Goal: Task Accomplishment & Management: Use online tool/utility

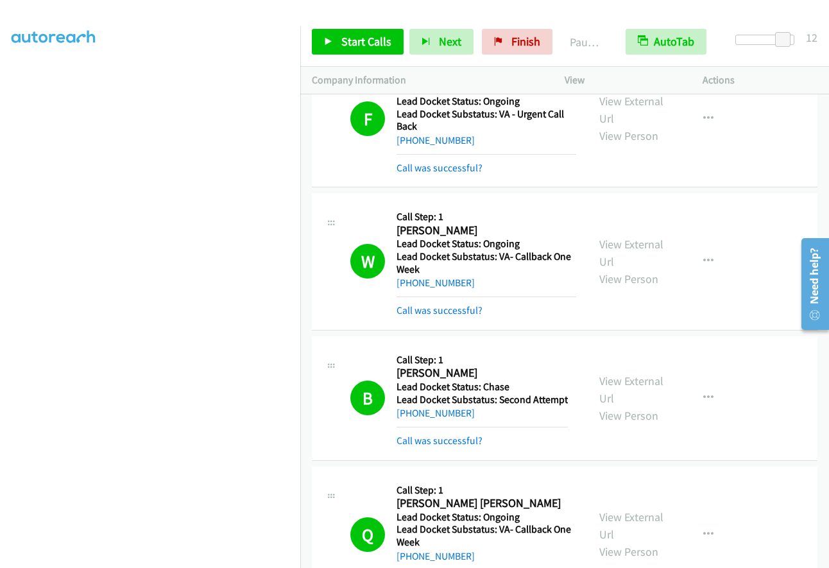
scroll to position [125, 0]
click at [521, 48] on span "Finish" at bounding box center [526, 41] width 29 height 15
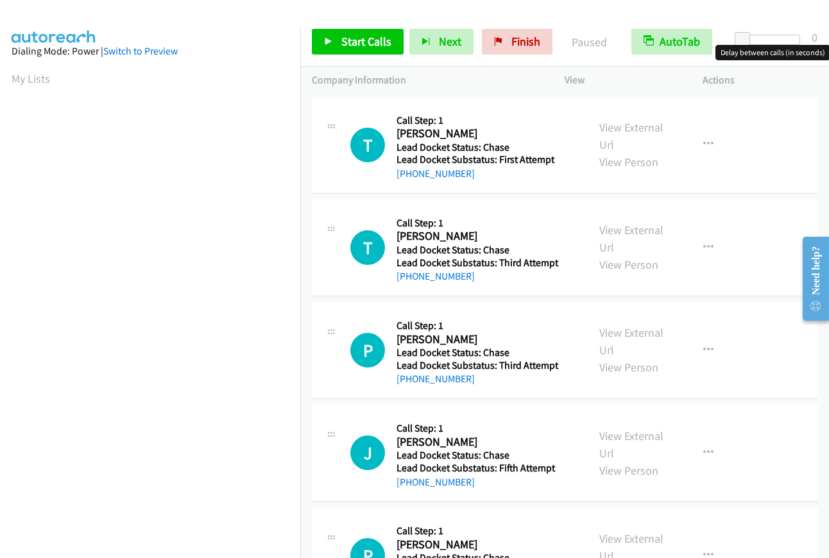
click at [786, 39] on div at bounding box center [770, 40] width 59 height 10
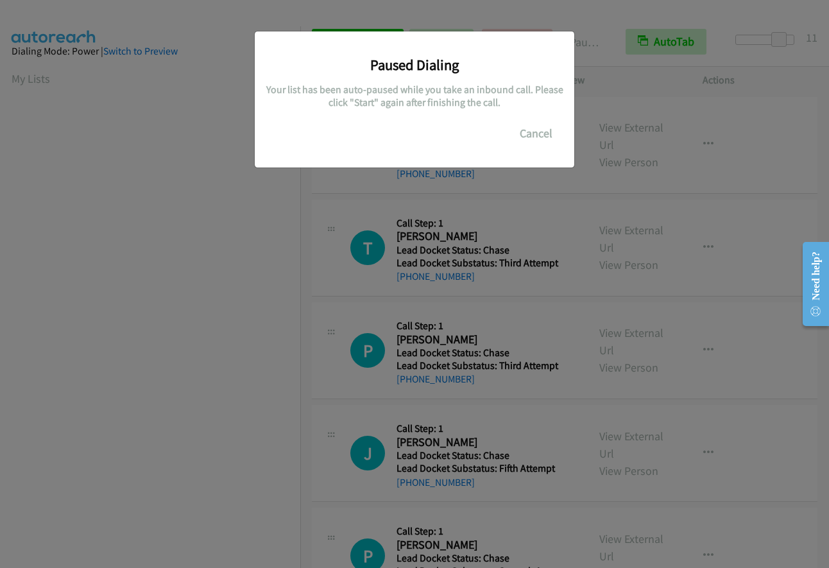
scroll to position [73, 0]
click at [530, 134] on button "Cancel" at bounding box center [536, 134] width 57 height 26
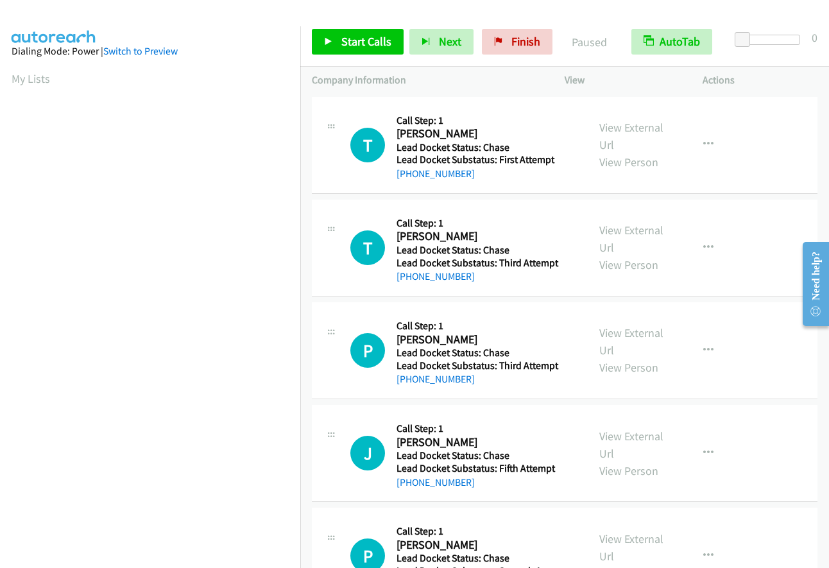
scroll to position [73, 0]
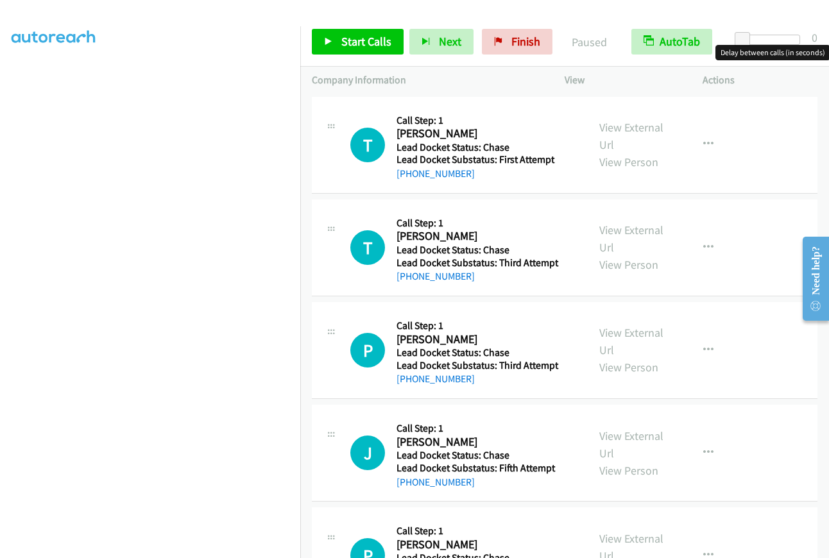
click at [780, 39] on div at bounding box center [770, 40] width 59 height 10
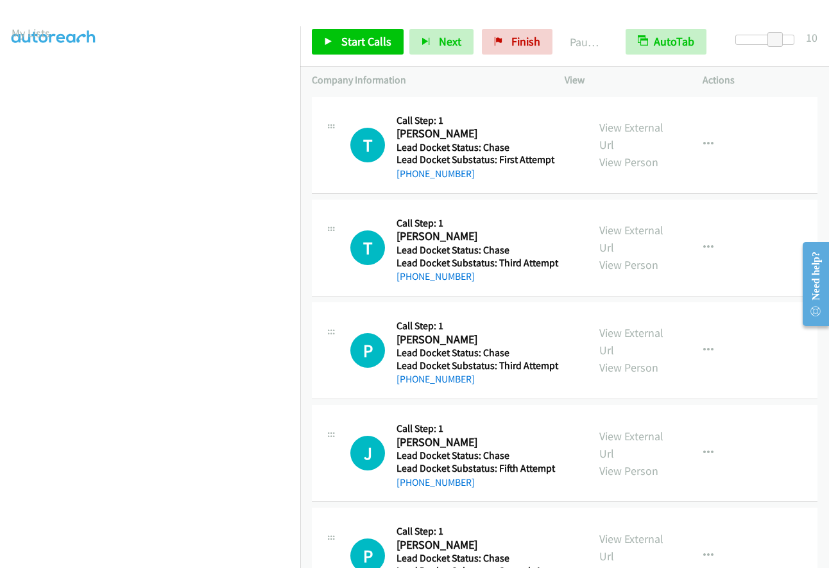
scroll to position [0, 0]
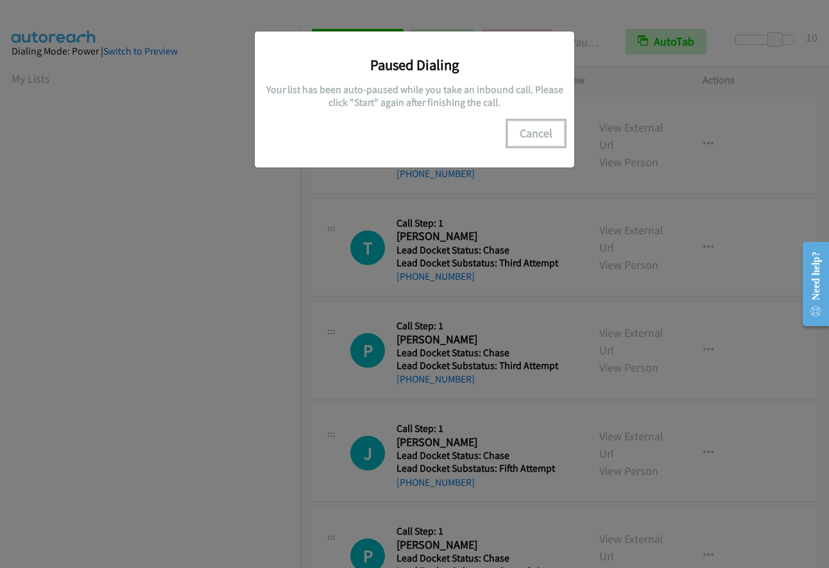
click at [541, 133] on button "Cancel" at bounding box center [536, 134] width 57 height 26
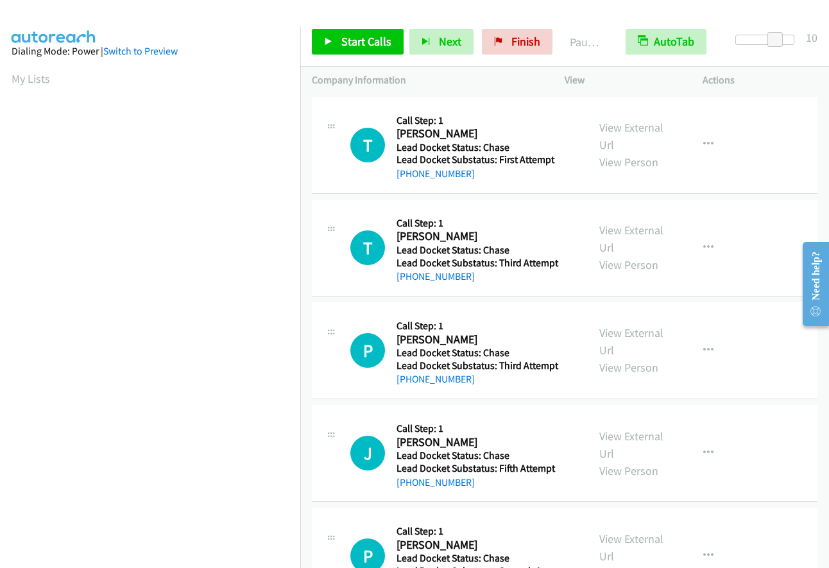
scroll to position [151, 0]
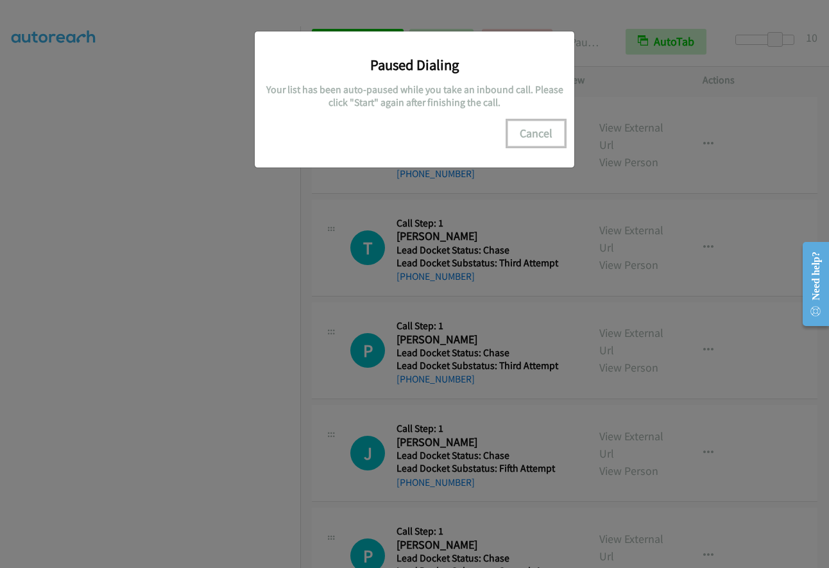
click at [538, 130] on button "Cancel" at bounding box center [536, 134] width 57 height 26
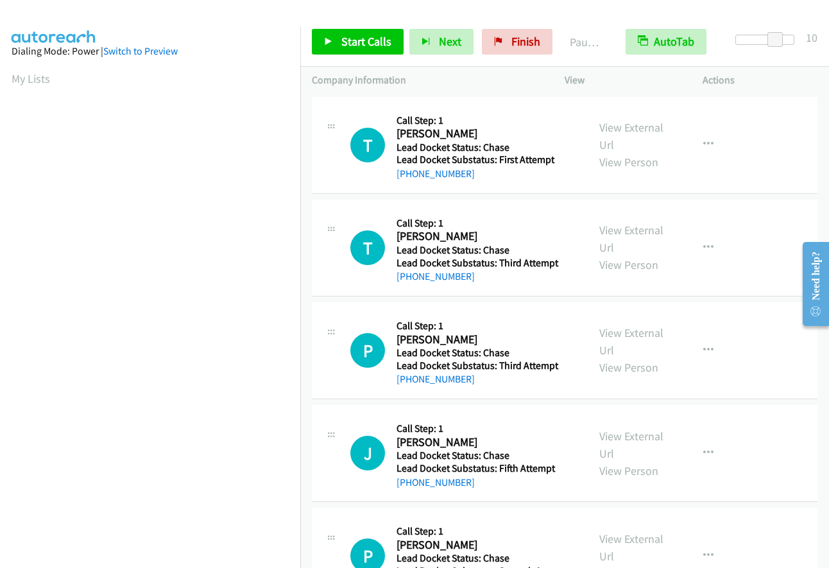
scroll to position [73, 0]
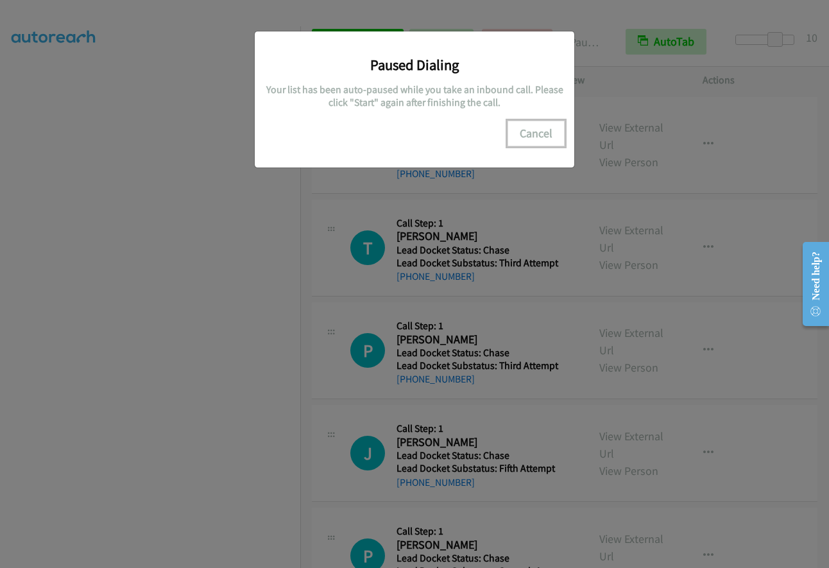
click at [535, 134] on button "Cancel" at bounding box center [536, 134] width 57 height 26
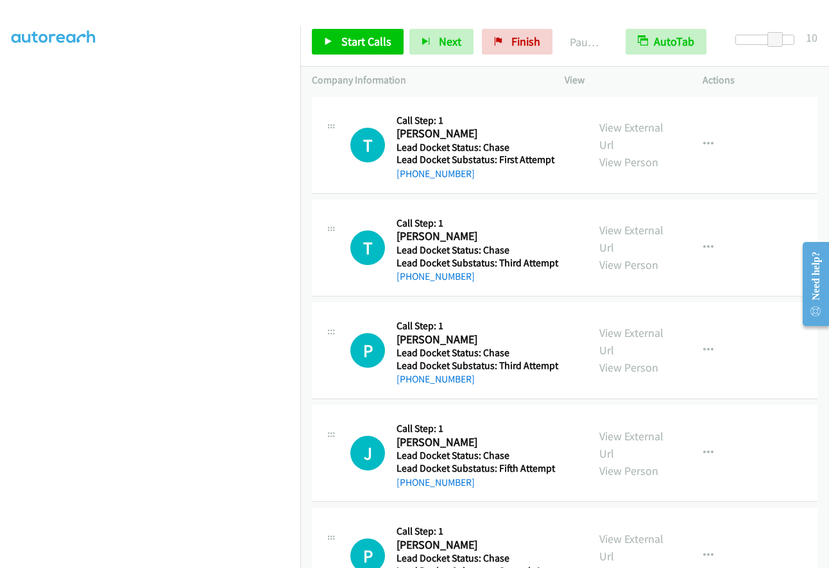
scroll to position [151, 0]
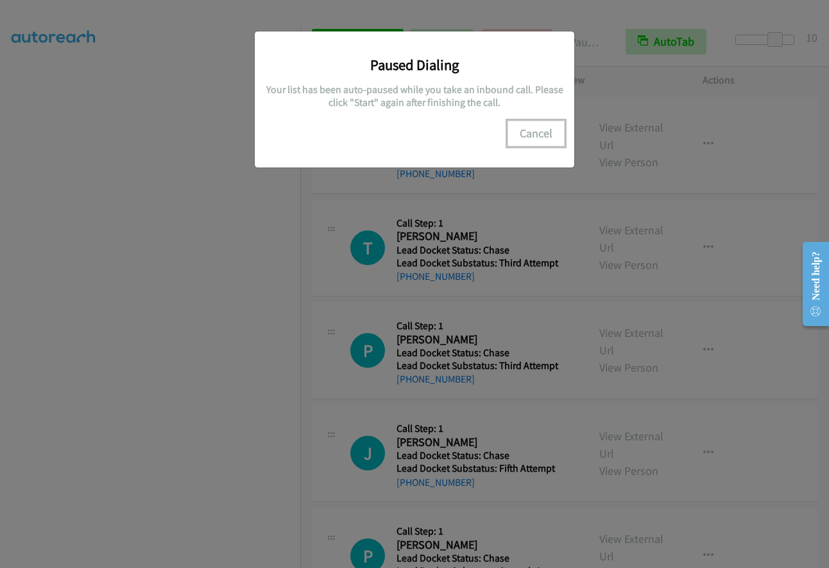
click at [554, 129] on button "Cancel" at bounding box center [536, 134] width 57 height 26
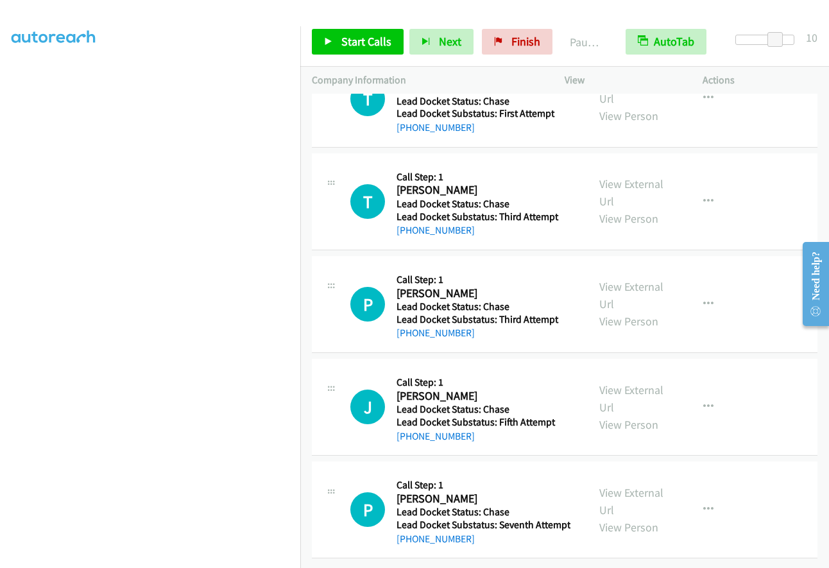
scroll to position [0, 0]
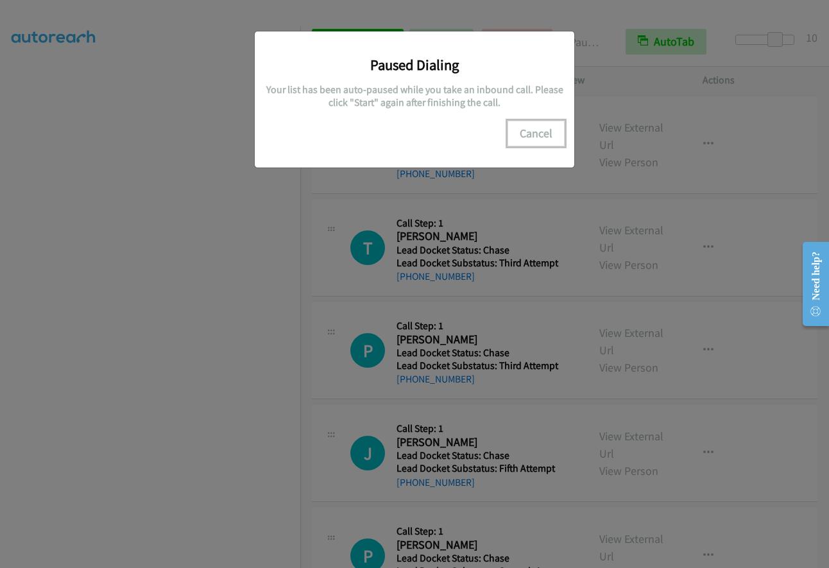
click at [535, 138] on button "Cancel" at bounding box center [536, 134] width 57 height 26
click at [535, 129] on button "Cancel" at bounding box center [536, 134] width 57 height 26
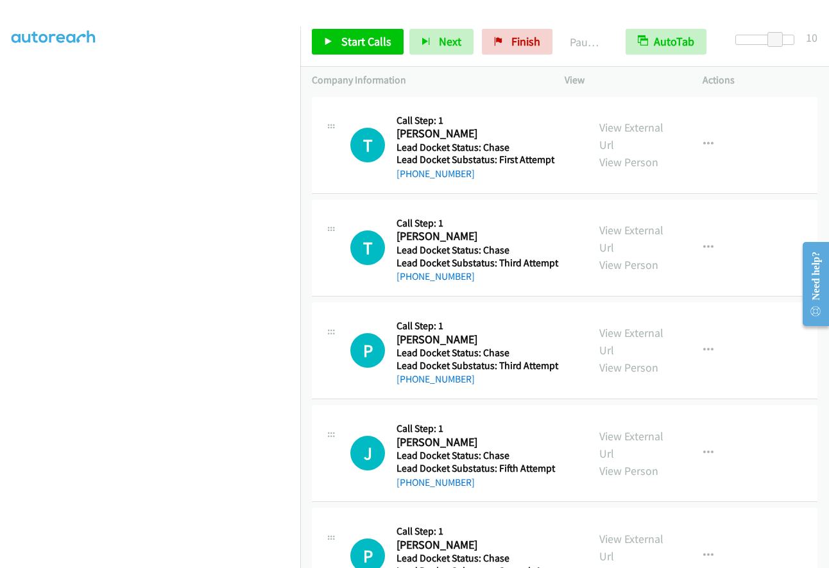
scroll to position [125, 0]
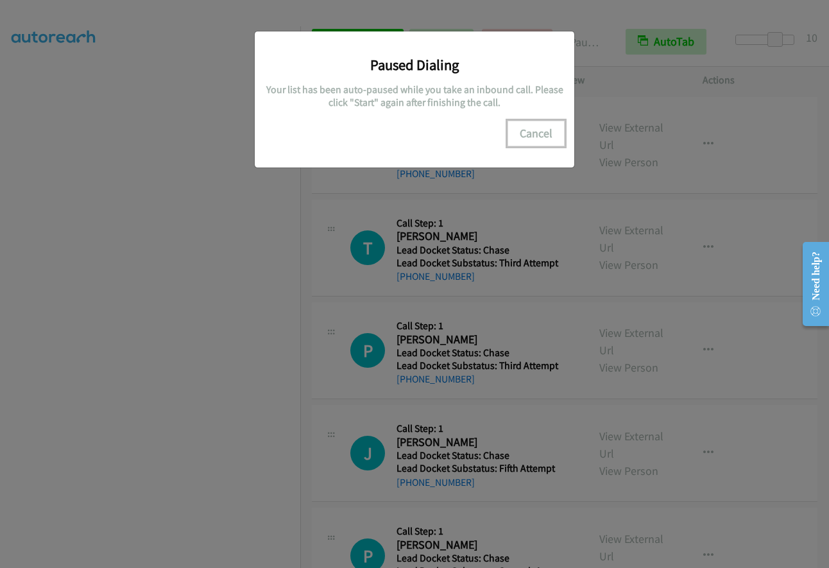
click at [530, 133] on button "Cancel" at bounding box center [536, 134] width 57 height 26
click at [534, 141] on button "Cancel" at bounding box center [536, 134] width 57 height 26
click at [534, 128] on button "Cancel" at bounding box center [536, 134] width 57 height 26
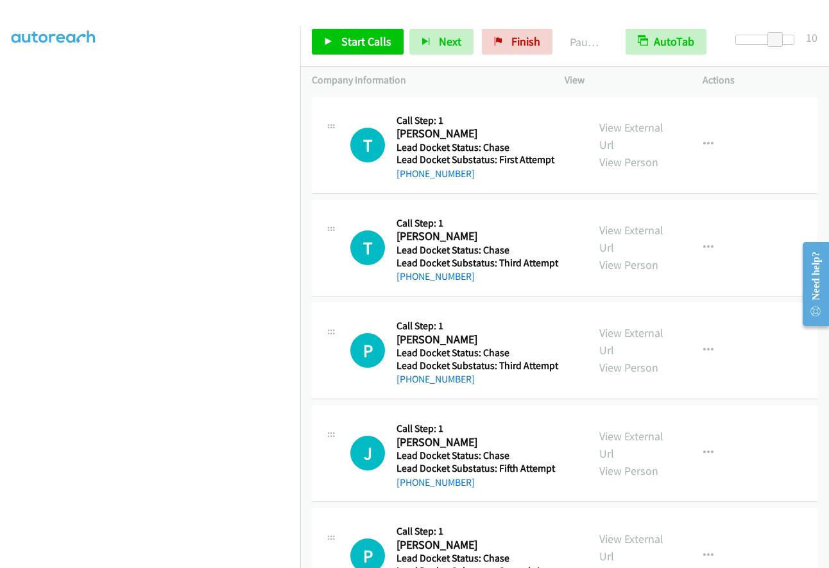
scroll to position [151, 0]
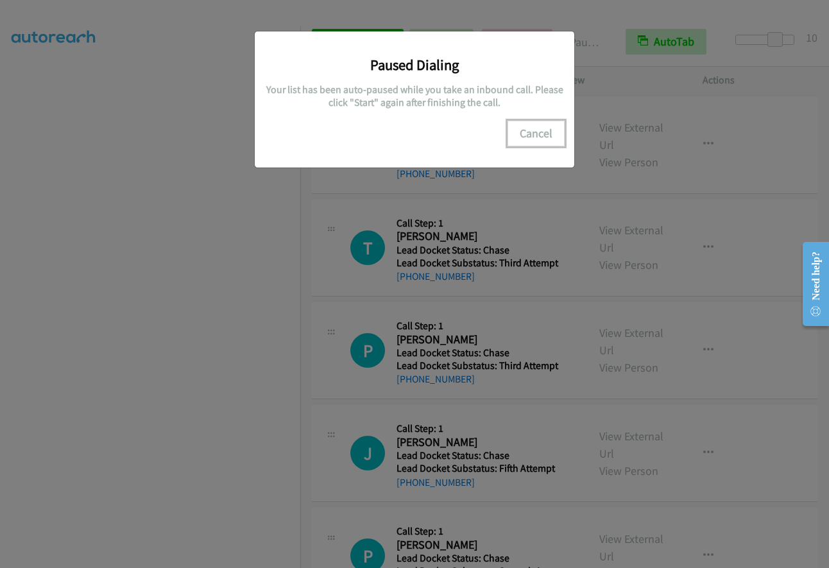
click at [542, 130] on button "Cancel" at bounding box center [536, 134] width 57 height 26
drag, startPoint x: 534, startPoint y: 124, endPoint x: 424, endPoint y: 202, distance: 135.3
click at [534, 124] on button "Cancel" at bounding box center [536, 134] width 57 height 26
click at [533, 134] on button "Cancel" at bounding box center [536, 134] width 57 height 26
click at [533, 133] on button "Cancel" at bounding box center [536, 134] width 57 height 26
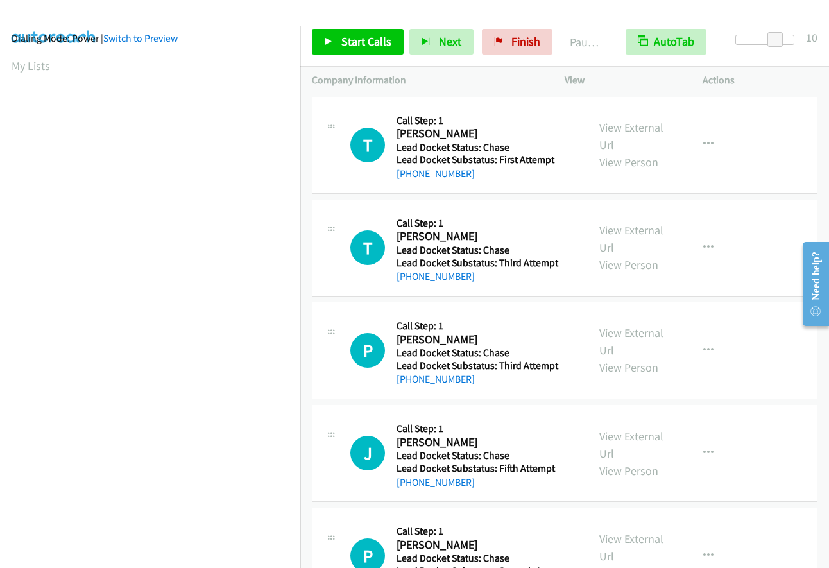
scroll to position [0, 0]
click at [130, 76] on section "My Lists" at bounding box center [150, 78] width 277 height 17
